Goal: Check status

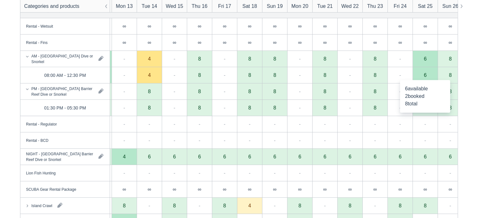
click at [429, 77] on div "6" at bounding box center [424, 75] width 25 height 16
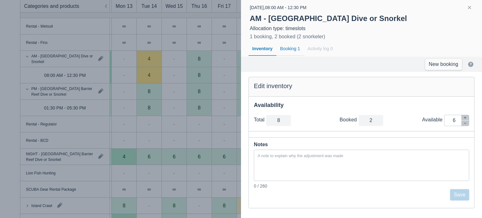
click at [287, 47] on div "Booking 1" at bounding box center [291, 49] width 28 height 14
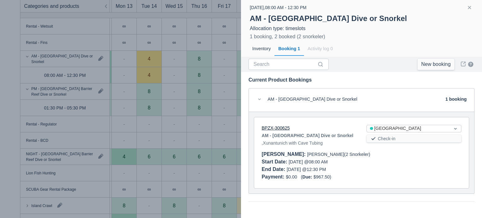
click at [280, 129] on link "BPZX-300625" at bounding box center [276, 127] width 28 height 5
click at [282, 128] on link "BPZX-300625" at bounding box center [276, 127] width 28 height 5
click at [212, 47] on div at bounding box center [241, 109] width 482 height 218
